Goal: Information Seeking & Learning: Learn about a topic

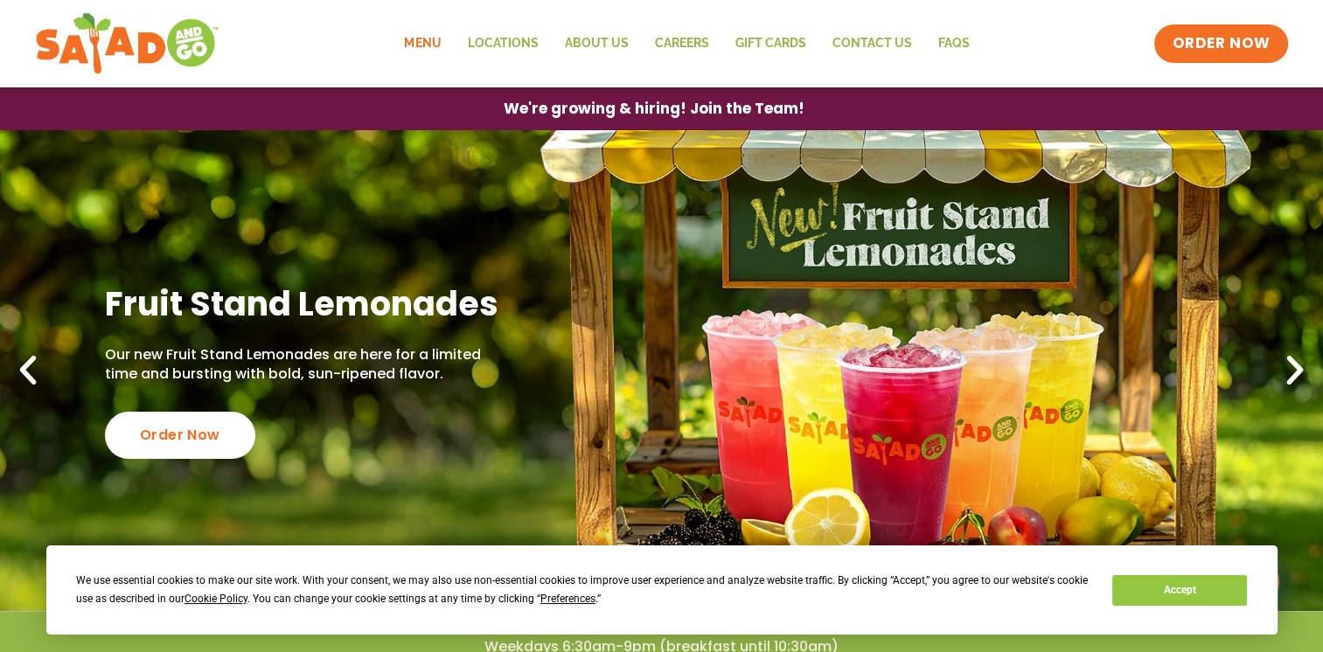
click at [427, 44] on link "Menu" at bounding box center [422, 44] width 63 height 40
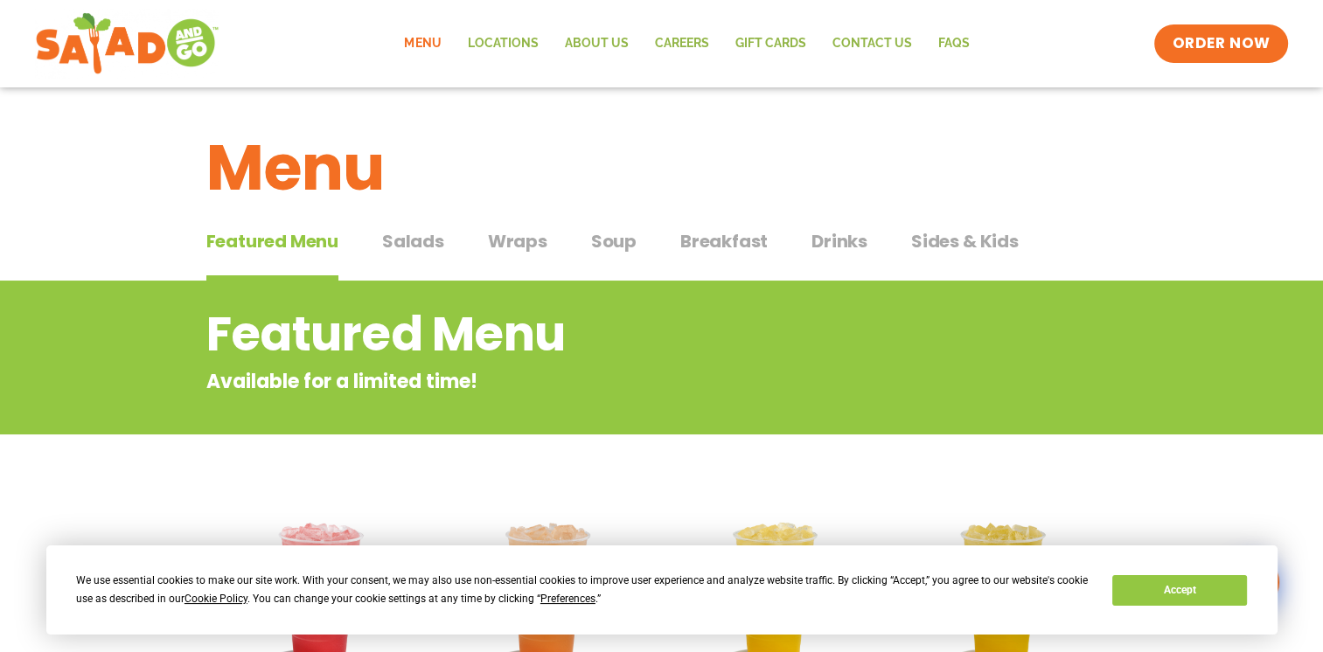
click at [416, 240] on span "Salads" at bounding box center [413, 241] width 62 height 26
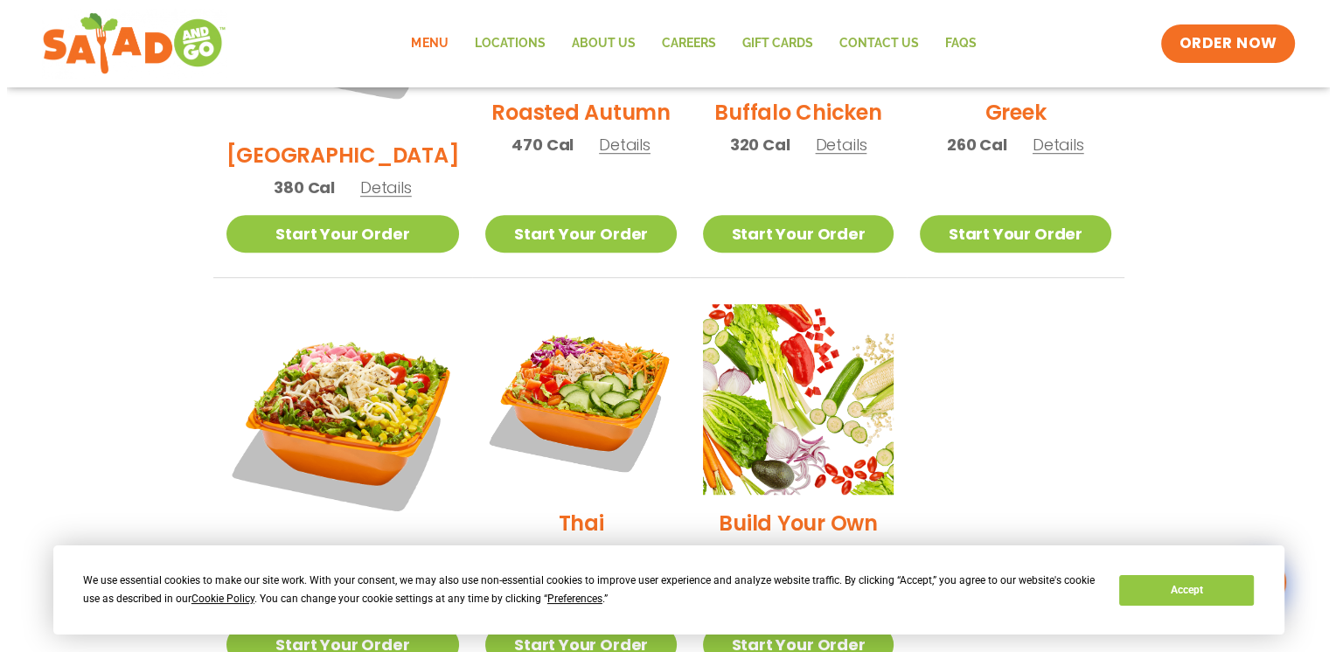
scroll to position [1137, 0]
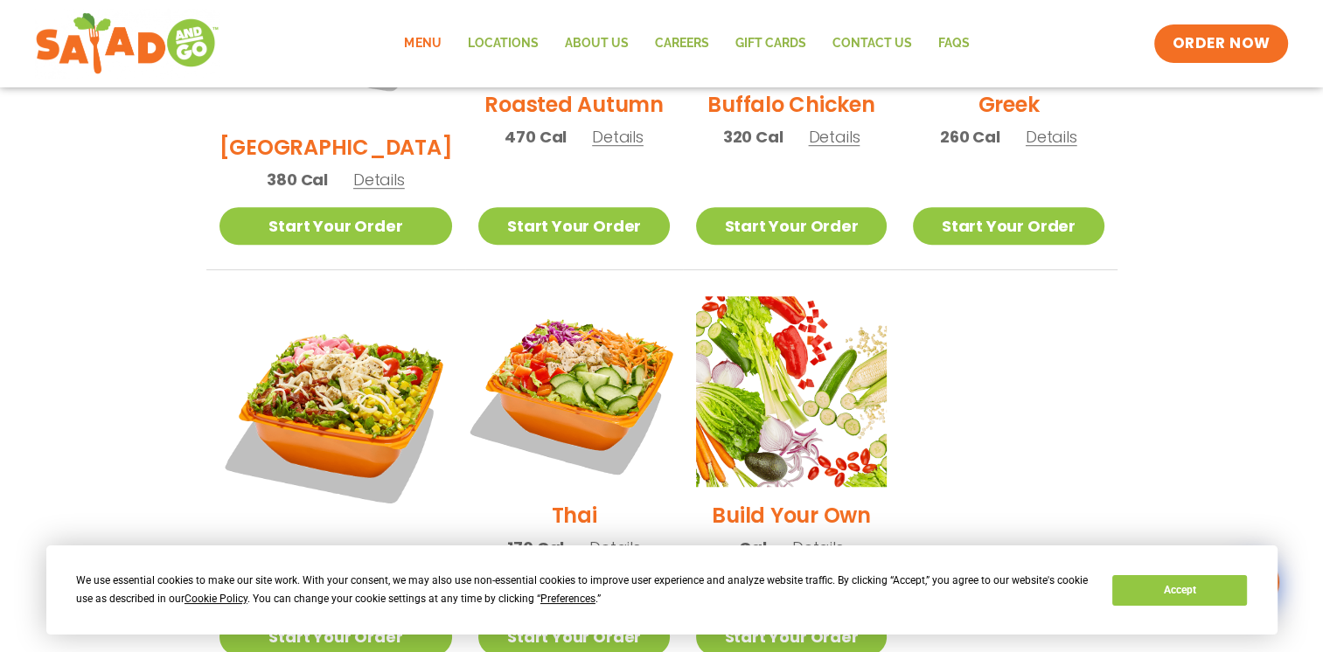
click at [556, 326] on img at bounding box center [574, 392] width 224 height 224
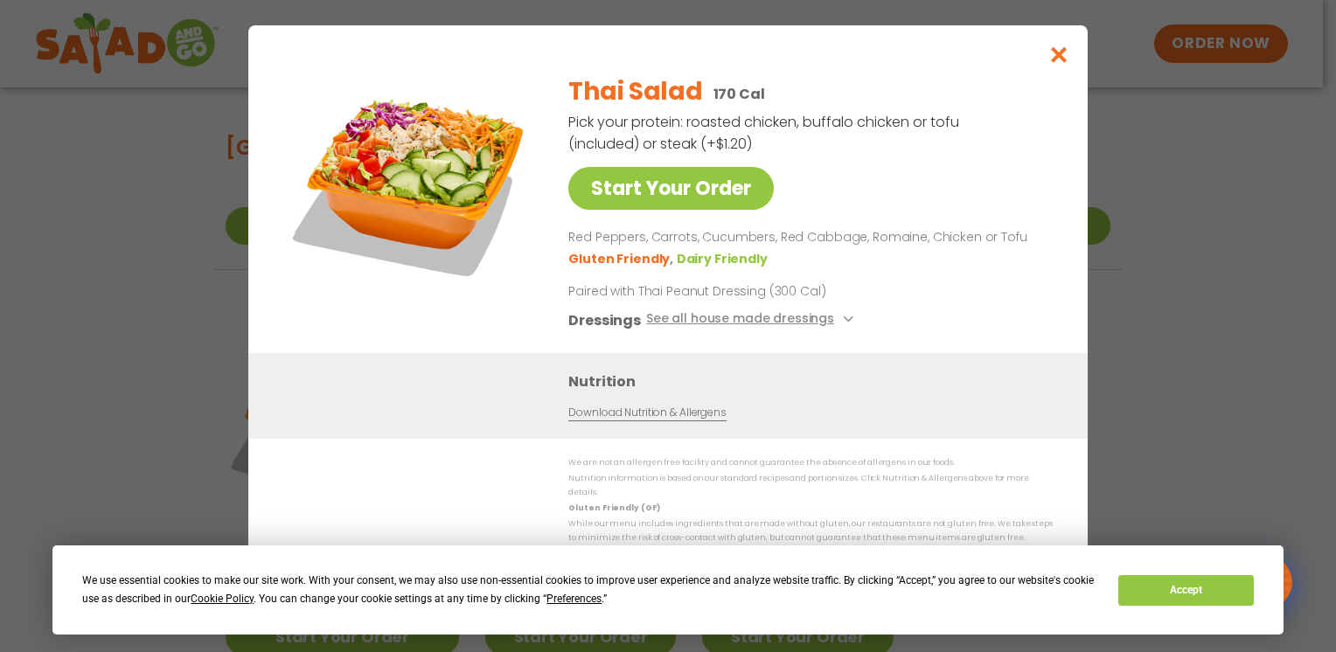
click at [654, 420] on link "Download Nutrition & Allergens" at bounding box center [646, 412] width 157 height 17
